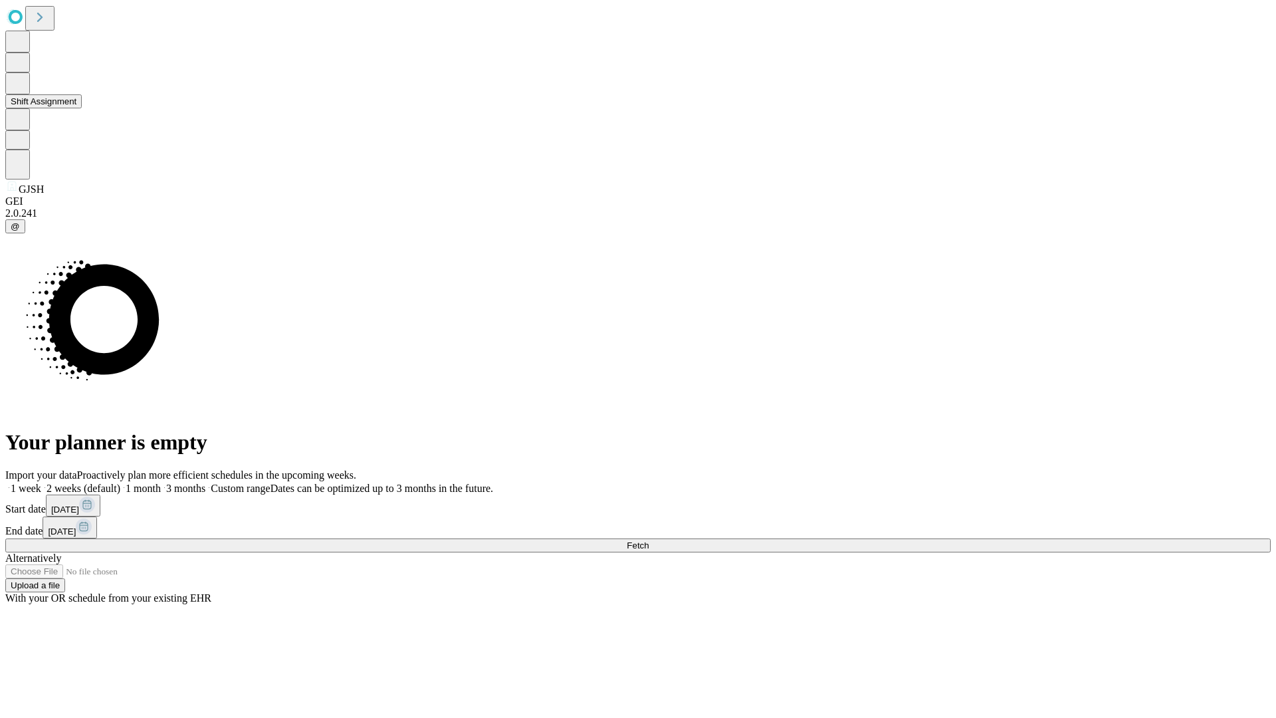
click at [82, 108] on button "Shift Assignment" at bounding box center [43, 101] width 76 height 14
